Goal: Find specific page/section: Find specific page/section

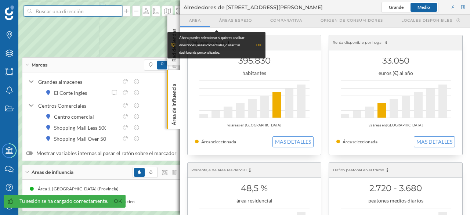
click at [54, 12] on input at bounding box center [73, 11] width 82 height 11
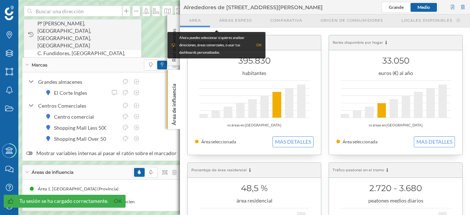
click at [70, 28] on span "P.º [PERSON_NAME], [GEOGRAPHIC_DATA], [GEOGRAPHIC_DATA], [GEOGRAPHIC_DATA]" at bounding box center [87, 34] width 100 height 29
